Goal: Communication & Community: Answer question/provide support

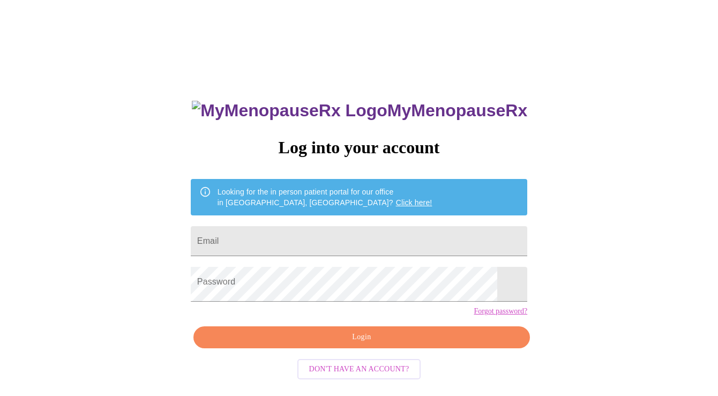
type input "[EMAIL_ADDRESS][DOMAIN_NAME]"
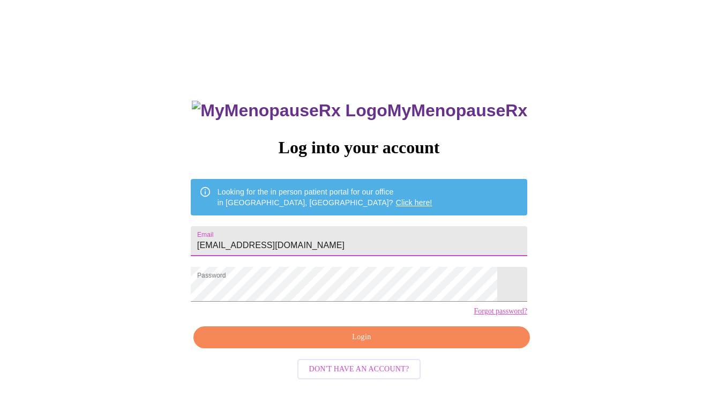
click at [404, 344] on span "Login" at bounding box center [362, 336] width 312 height 13
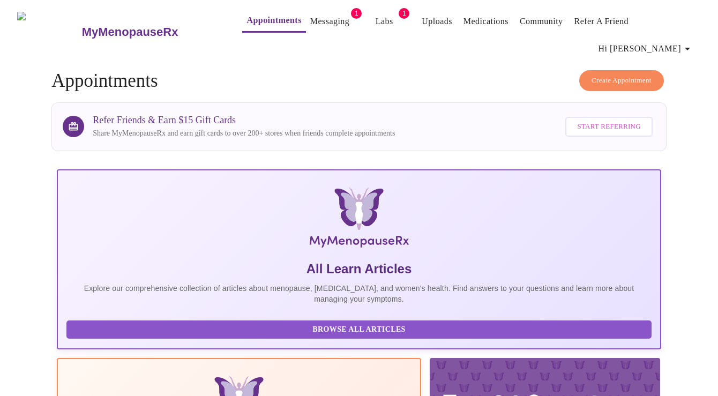
scroll to position [5, 0]
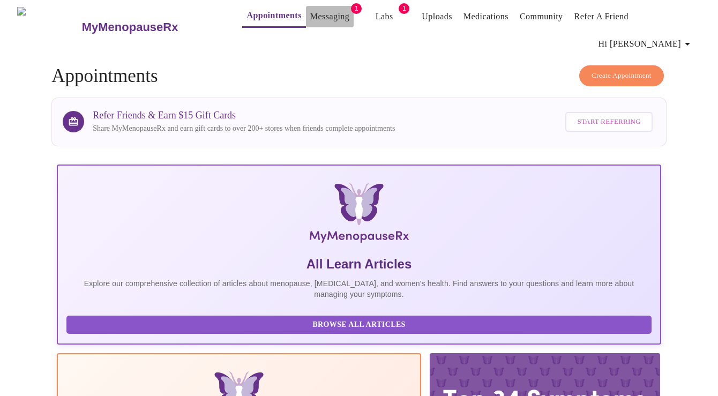
click at [310, 14] on link "Messaging" at bounding box center [329, 16] width 39 height 15
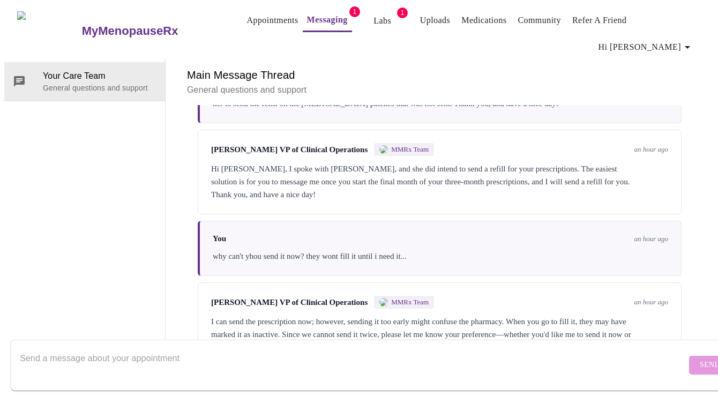
scroll to position [3501, 0]
click at [317, 353] on textarea "Send a message about your appointment" at bounding box center [353, 365] width 666 height 34
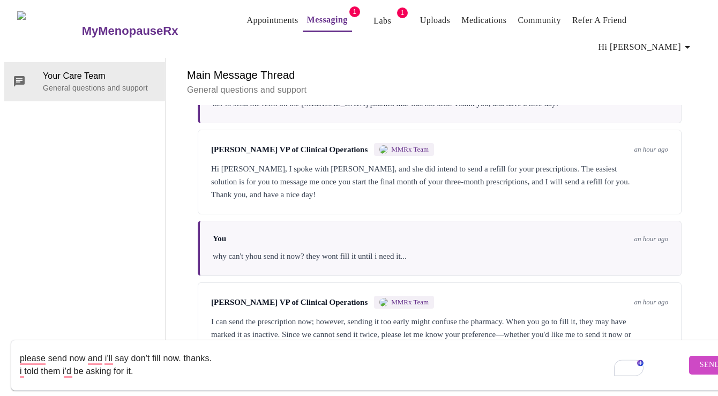
type textarea "please send now and i'll say don't fill now. thanks. i told them i'd be asking …"
click at [699, 358] on span "Send" at bounding box center [709, 364] width 20 height 13
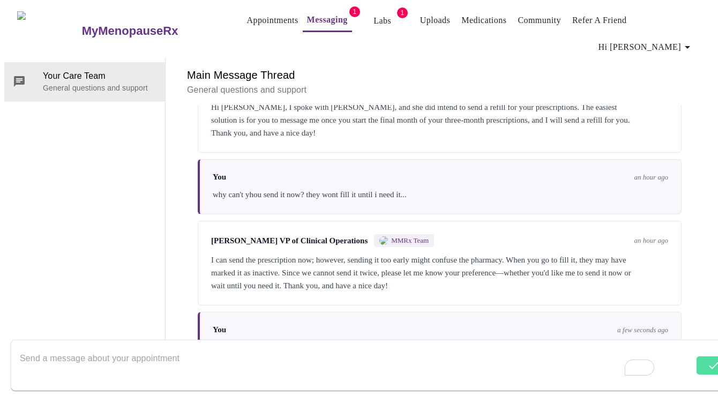
scroll to position [3566, 0]
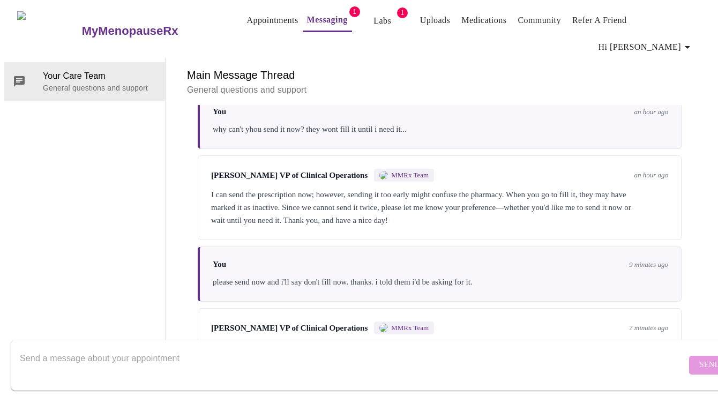
scroll to position [3632, 0]
